Goal: Check status: Check status

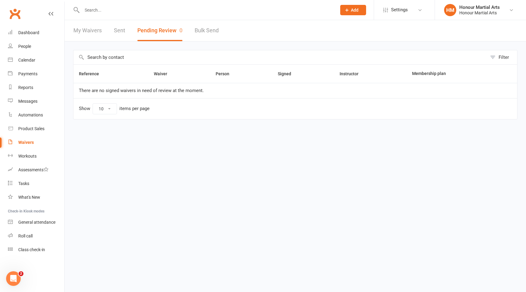
click at [113, 6] on input "text" at bounding box center [206, 10] width 252 height 9
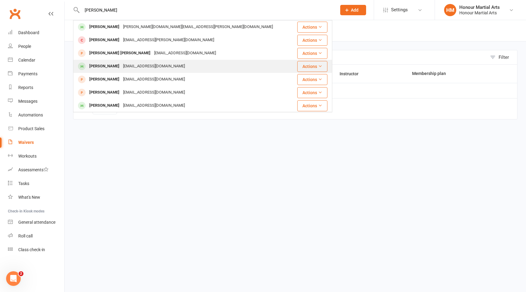
type input "[PERSON_NAME]"
click at [182, 66] on div "[PERSON_NAME] [EMAIL_ADDRESS][DOMAIN_NAME]" at bounding box center [184, 66] width 220 height 12
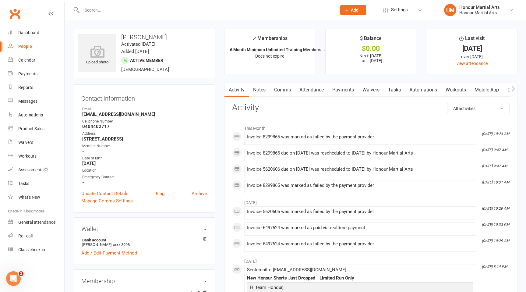
click at [344, 89] on link "Payments" at bounding box center [343, 90] width 30 height 14
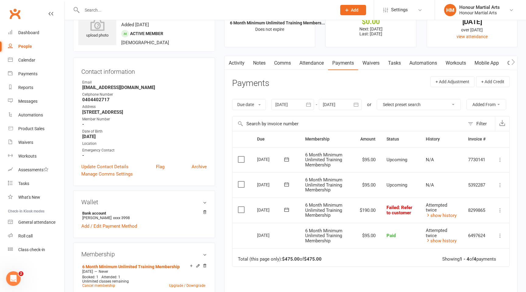
scroll to position [29, 0]
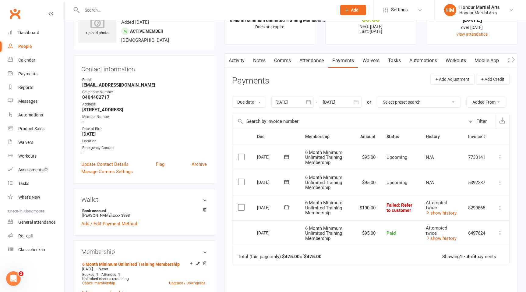
click at [290, 106] on div at bounding box center [293, 102] width 43 height 11
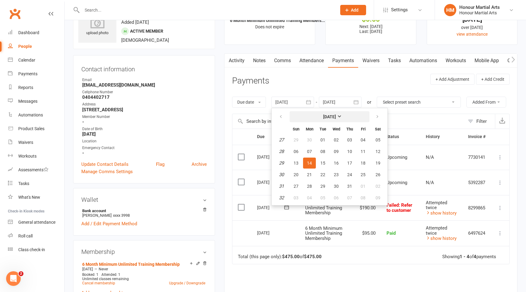
click at [310, 118] on button "[DATE]" at bounding box center [330, 116] width 80 height 11
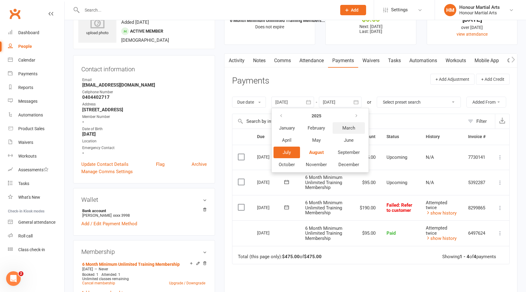
click at [350, 128] on span "March" at bounding box center [349, 127] width 13 height 5
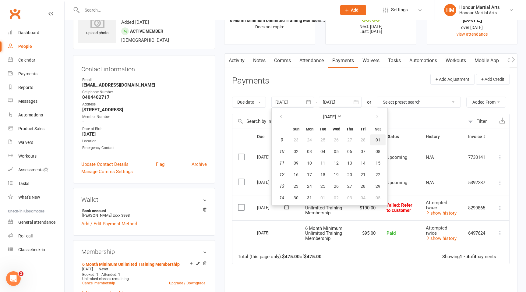
click at [379, 138] on span "01" at bounding box center [378, 139] width 5 height 5
type input "[DATE]"
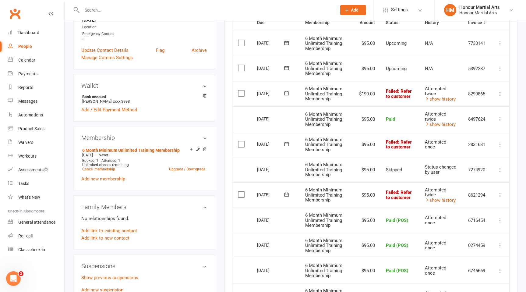
scroll to position [143, 0]
